Goal: Task Accomplishment & Management: Use online tool/utility

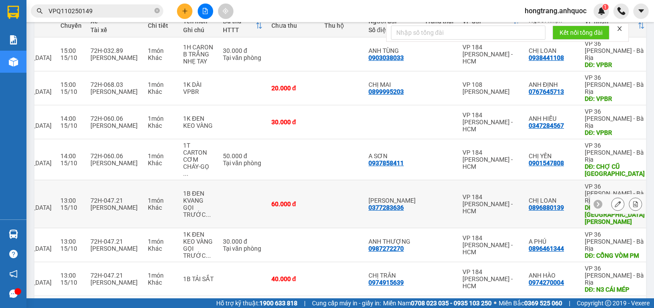
scroll to position [55, 0]
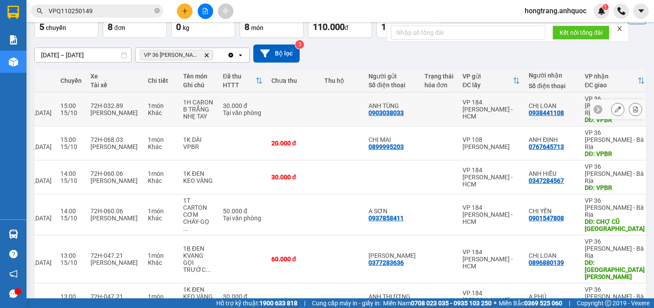
click at [632, 108] on icon at bounding box center [635, 109] width 6 height 6
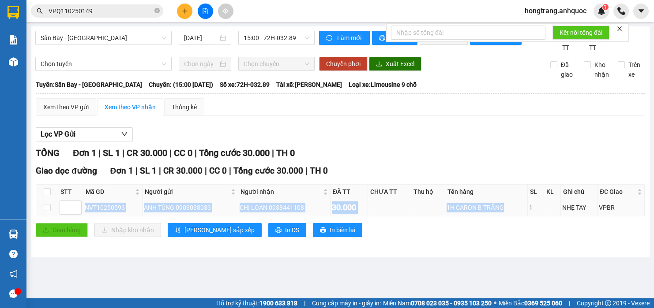
drag, startPoint x: 85, startPoint y: 217, endPoint x: 515, endPoint y: 219, distance: 430.4
click at [515, 217] on tr "NVT10250593 ANH TÙNG 0903038033 CHỊ LOAN 0938441108 30.000 1H CARON B TRẮNG 1 N…" at bounding box center [340, 207] width 608 height 17
copy tr "NVT10250593 ANH TÙNG 0903038033 CHỊ LOAN 0938441108 30.000 1H CARON B TRẮNG"
click at [184, 13] on icon "plus" at bounding box center [185, 11] width 6 height 6
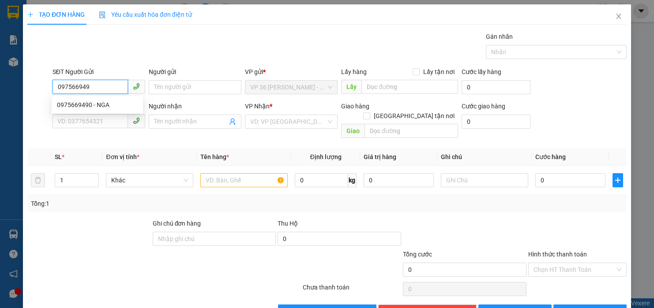
type input "0975669490"
click at [86, 102] on div "0975669490 - NGA" at bounding box center [97, 105] width 81 height 10
type input "NGA"
type input "0981031398"
type input "VŨ"
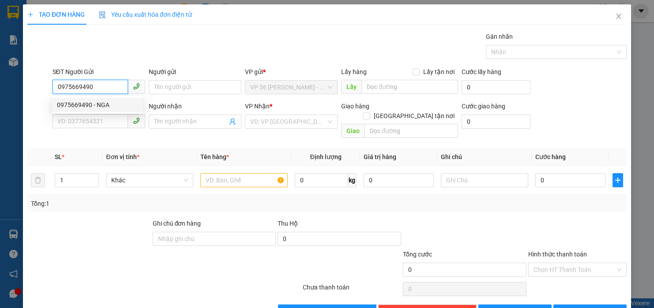
type input "VPSG"
type input "20.000"
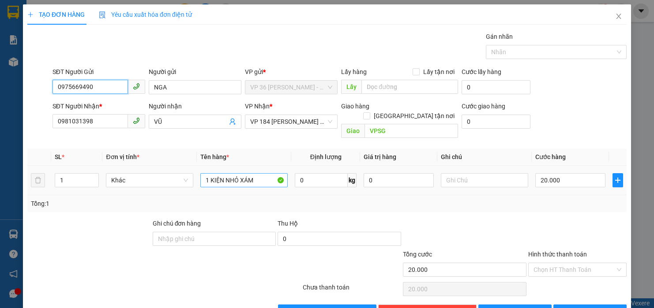
type input "0975669490"
click at [228, 173] on input "1 KIỆN NHỎ XÁM" at bounding box center [243, 180] width 87 height 14
type input "1 KIỆN CAM"
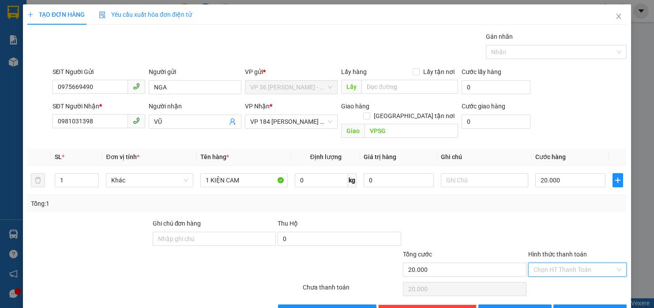
click at [556, 263] on input "Hình thức thanh toán" at bounding box center [574, 269] width 82 height 13
click at [549, 278] on div "Tại văn phòng" at bounding box center [570, 278] width 86 height 10
type input "0"
click at [527, 224] on div at bounding box center [577, 234] width 100 height 31
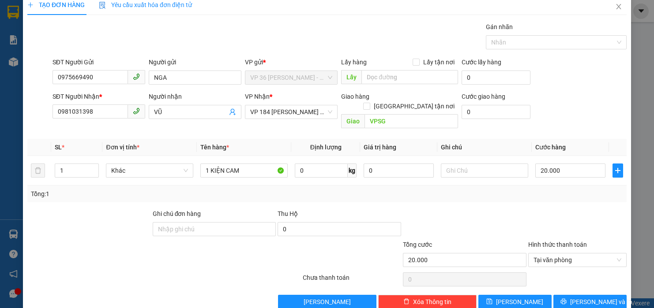
scroll to position [18, 0]
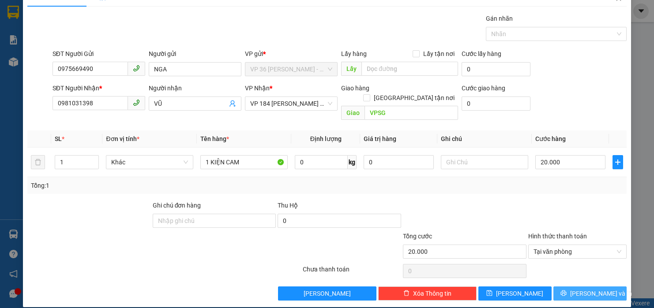
click at [582, 289] on span "[PERSON_NAME] và In" at bounding box center [601, 294] width 62 height 10
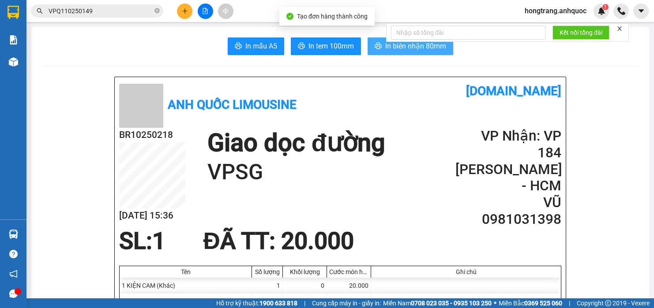
click at [385, 49] on span "In biên nhận 80mm" at bounding box center [415, 46] width 61 height 11
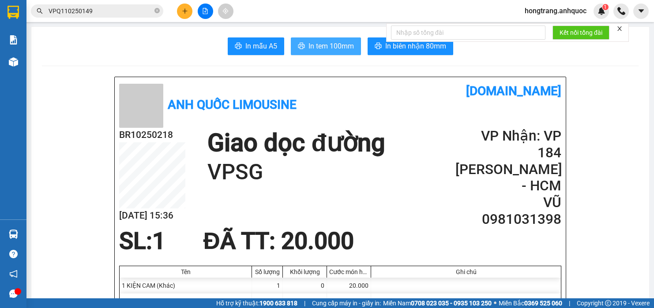
click at [333, 47] on span "In tem 100mm" at bounding box center [330, 46] width 45 height 11
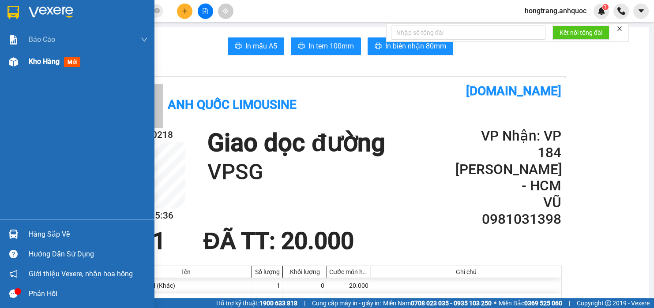
click at [15, 63] on img at bounding box center [13, 61] width 9 height 9
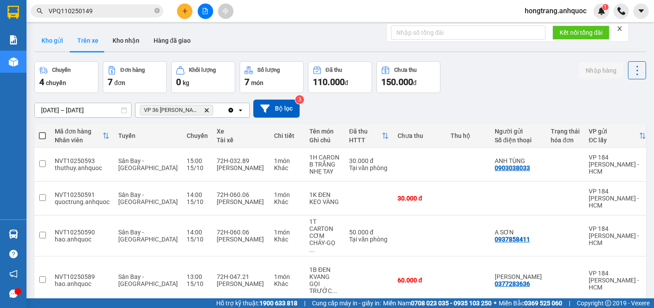
click at [50, 41] on button "Kho gửi" at bounding box center [52, 40] width 36 height 21
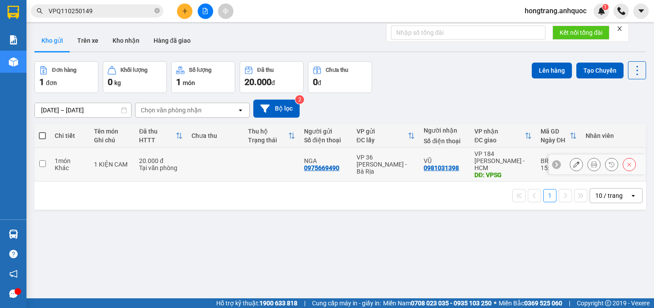
drag, startPoint x: 54, startPoint y: 161, endPoint x: 197, endPoint y: 132, distance: 145.2
click at [54, 161] on td "1 món Khác" at bounding box center [69, 165] width 39 height 34
checkbox input "true"
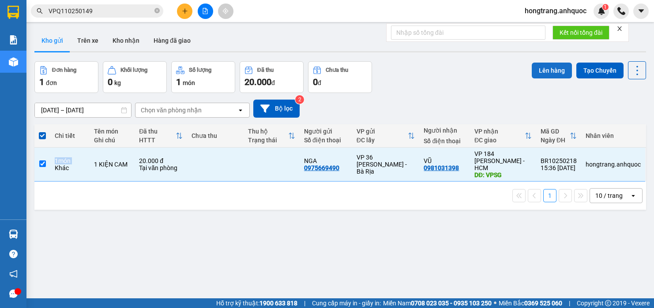
click at [540, 72] on button "Lên hàng" at bounding box center [551, 71] width 40 height 16
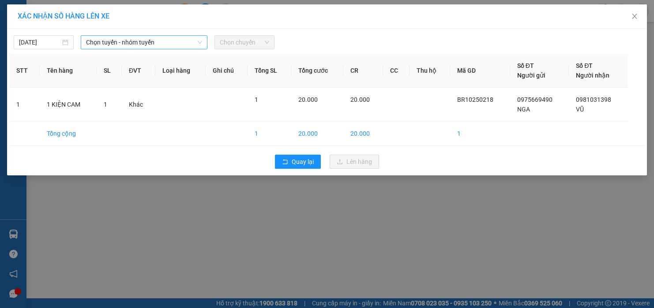
click at [133, 43] on span "Chọn tuyến - nhóm tuyến" at bounding box center [144, 42] width 116 height 13
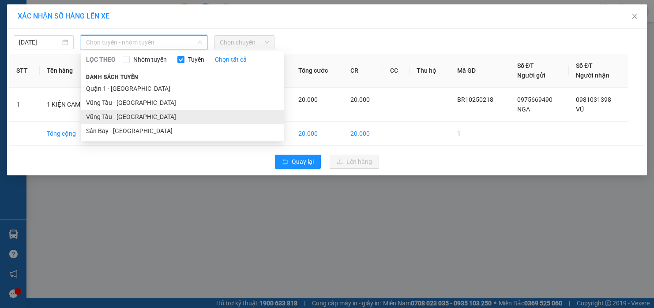
click at [112, 118] on li "Vũng Tàu - [GEOGRAPHIC_DATA]" at bounding box center [182, 117] width 203 height 14
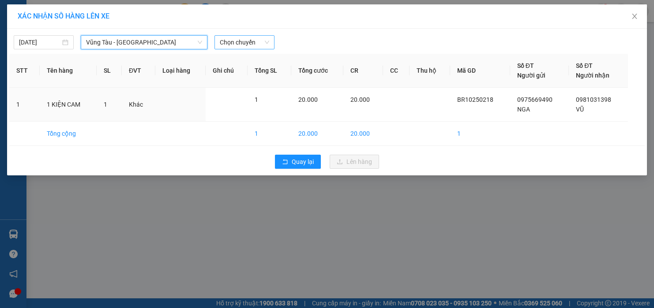
drag, startPoint x: 228, startPoint y: 44, endPoint x: 249, endPoint y: 19, distance: 32.9
click at [229, 44] on span "Chọn chuyến" at bounding box center [244, 42] width 49 height 13
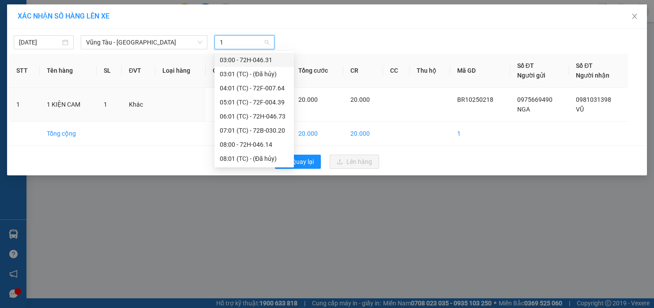
type input "16"
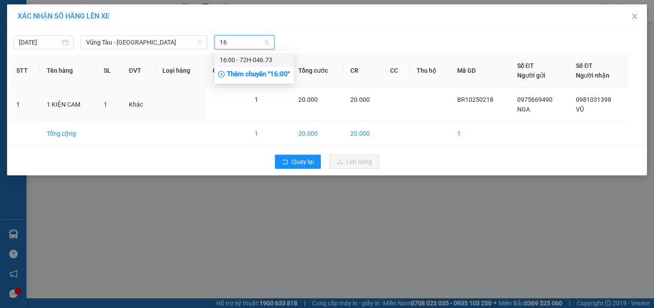
click at [235, 56] on div "16:00 - 72H-046.73" at bounding box center [254, 60] width 69 height 10
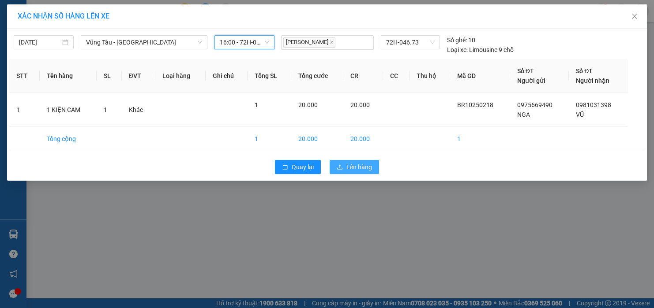
click at [355, 165] on span "Lên hàng" at bounding box center [359, 167] width 26 height 10
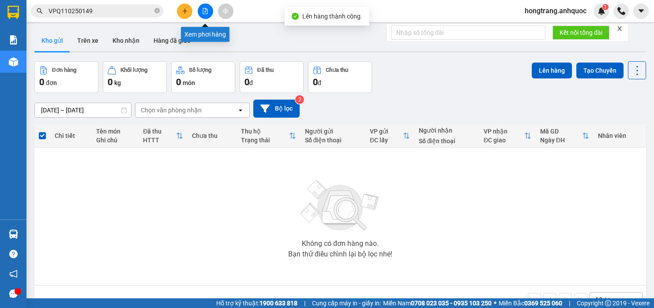
click at [202, 13] on icon "file-add" at bounding box center [205, 11] width 6 height 6
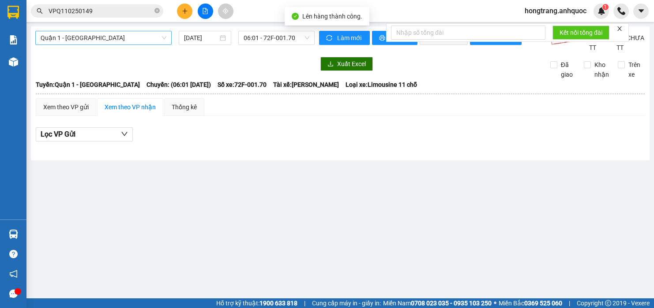
click at [80, 34] on span "Quận 1 - [GEOGRAPHIC_DATA]" at bounding box center [104, 37] width 126 height 13
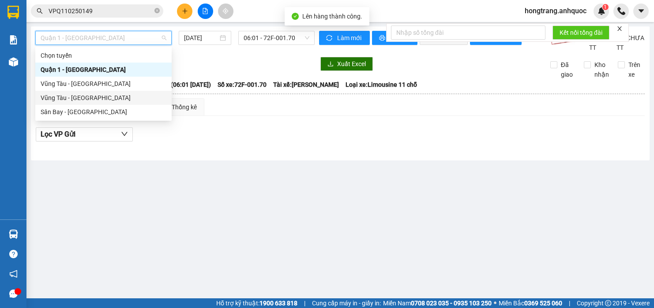
click at [54, 104] on div "Vũng Tàu - [GEOGRAPHIC_DATA]" at bounding box center [103, 98] width 136 height 14
type input "[DATE]"
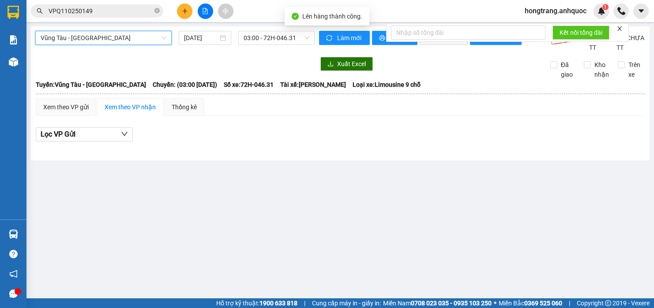
drag, startPoint x: 254, startPoint y: 38, endPoint x: 265, endPoint y: 27, distance: 16.2
click at [255, 37] on span "03:00 - 72H-046.31" at bounding box center [276, 37] width 66 height 13
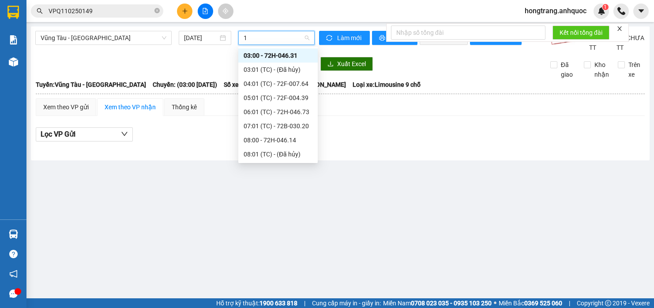
type input "16"
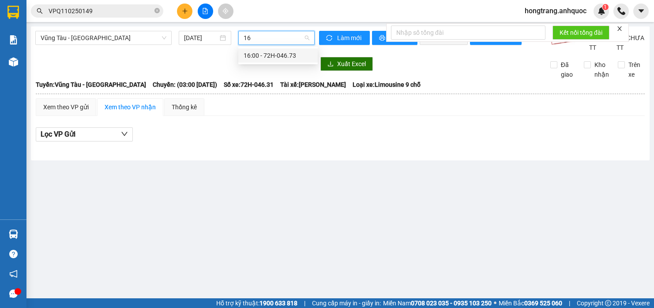
click at [257, 52] on div "16:00 - 72H-046.73" at bounding box center [277, 56] width 69 height 10
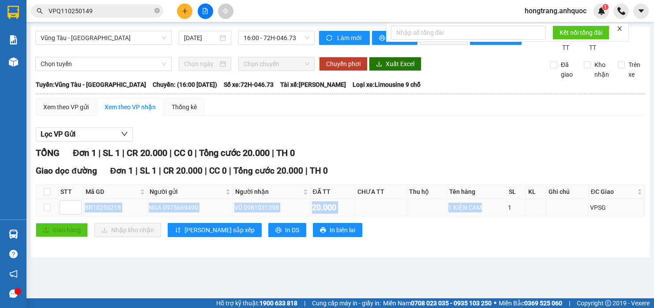
drag, startPoint x: 85, startPoint y: 215, endPoint x: 480, endPoint y: 217, distance: 394.7
click at [480, 217] on tr "BR10250218 NGA 0975669490 VŨ 0981031398 20.000 1 KIỆN CAM 1 VPSG" at bounding box center [340, 207] width 608 height 17
copy tr "BR10250218 NGA 0975669490 VŨ 0981031398 20.000 1 KIỆN CAM"
drag, startPoint x: 151, startPoint y: 94, endPoint x: 355, endPoint y: 97, distance: 204.2
click at [355, 90] on div "Tuyến: Vũng Tàu - [GEOGRAPHIC_DATA]: (16:00 [DATE]) Số xe: 72H-046.73 Tài xế: […" at bounding box center [340, 85] width 609 height 10
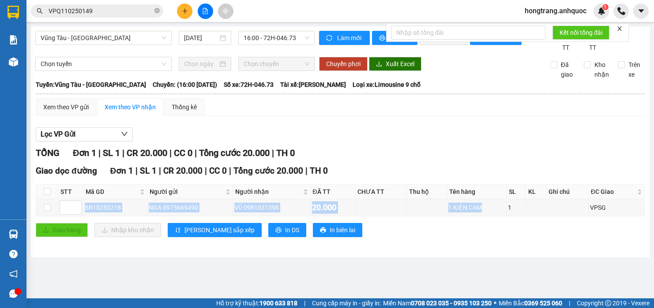
copy div "16:00 [DATE]) Số xe: 72H-046.73 Tài xế: [PERSON_NAME]"
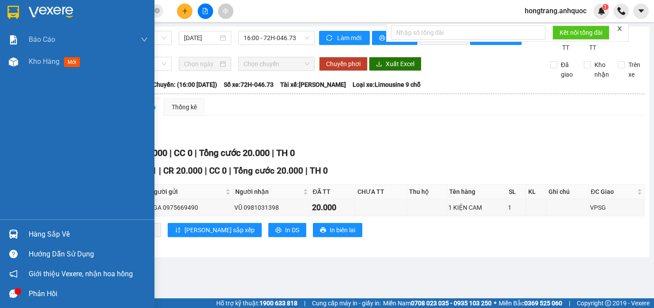
click at [4, 138] on div "Báo cáo Báo cáo dòng tiền (nhân viên) Doanh số tạo đơn theo VP gửi (nhà xe) Doa…" at bounding box center [77, 124] width 154 height 191
